Goal: Navigation & Orientation: Find specific page/section

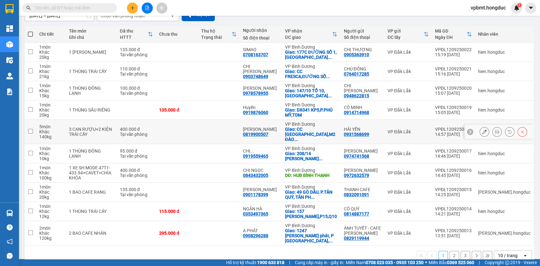
scroll to position [65, 0]
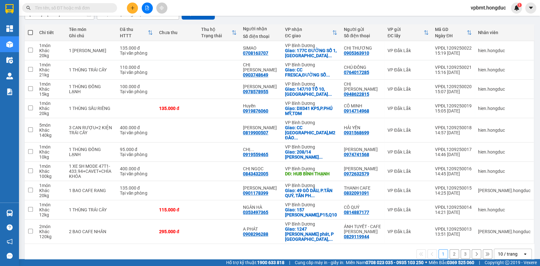
click at [449, 249] on button "2" at bounding box center [453, 253] width 9 height 9
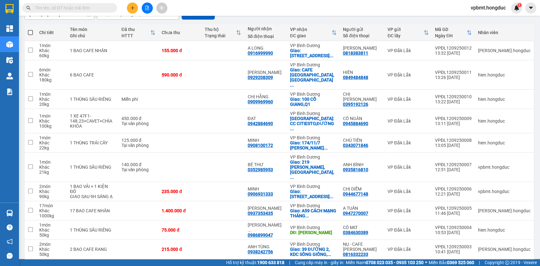
click at [460, 265] on button "3" at bounding box center [464, 269] width 9 height 9
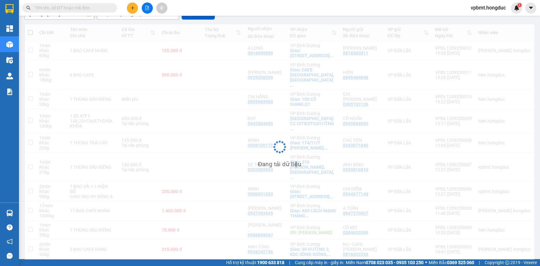
scroll to position [29, 0]
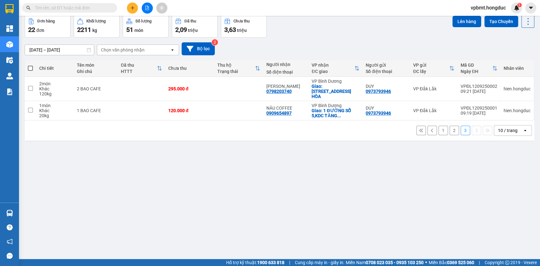
click at [431, 127] on div "1 2 3 10 / trang open" at bounding box center [279, 130] width 504 height 11
click at [438, 126] on button "1" at bounding box center [442, 130] width 9 height 9
